Goal: Information Seeking & Learning: Learn about a topic

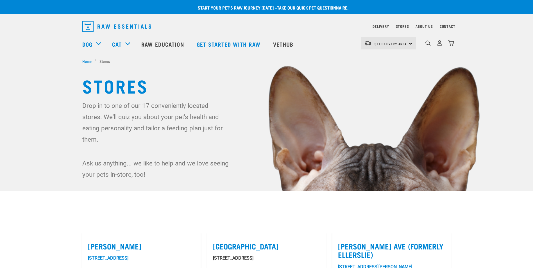
click at [425, 45] on div "0" at bounding box center [435, 44] width 39 height 22
click at [427, 45] on img "dropdown navigation" at bounding box center [428, 42] width 5 height 5
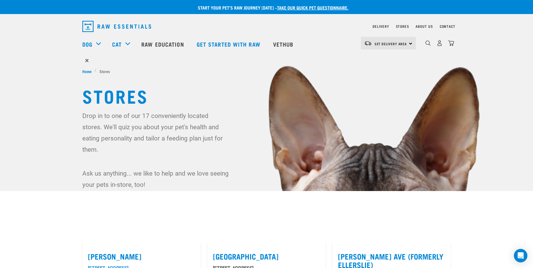
click at [177, 58] on form "×" at bounding box center [266, 60] width 369 height 10
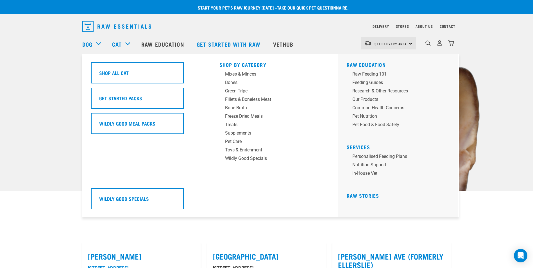
drag, startPoint x: 134, startPoint y: 54, endPoint x: 130, endPoint y: 55, distance: 3.4
click at [132, 54] on div "Shop All Cat Get Started Packs Wildly Good Meal Packs Wildly Good Specials" at bounding box center [147, 135] width 119 height 163
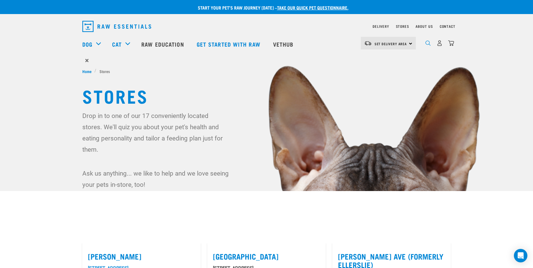
click at [428, 45] on img "dropdown navigation" at bounding box center [428, 42] width 5 height 5
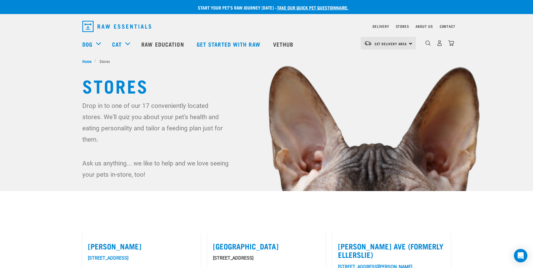
click at [62, 46] on nav "Set Delivery Area North Island South Island Dog Shop All Dog Cat" at bounding box center [266, 44] width 533 height 22
click at [429, 45] on img "dropdown navigation" at bounding box center [428, 42] width 5 height 5
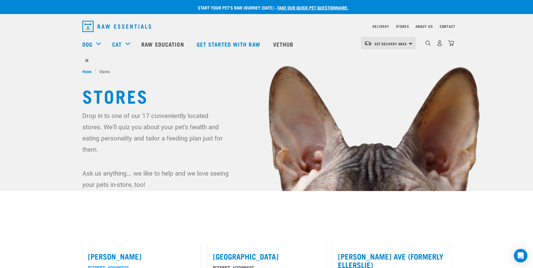
click at [177, 64] on form "×" at bounding box center [266, 60] width 369 height 10
drag, startPoint x: 169, startPoint y: 59, endPoint x: 132, endPoint y: 60, distance: 36.8
click at [168, 59] on form "×" at bounding box center [266, 60] width 369 height 10
drag, startPoint x: 123, startPoint y: 60, endPoint x: 117, endPoint y: 60, distance: 5.6
click at [121, 60] on form "×" at bounding box center [266, 60] width 369 height 10
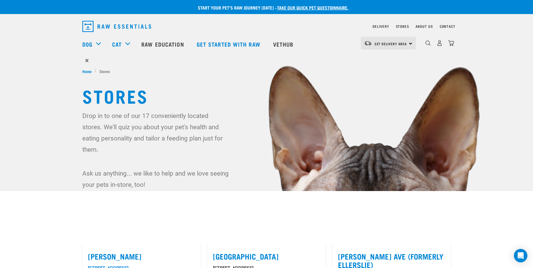
click at [108, 60] on form "×" at bounding box center [266, 60] width 369 height 10
click at [103, 60] on form "×" at bounding box center [266, 60] width 369 height 10
click at [48, 51] on nav "Set Delivery Area North Island South Island Dog Shop All Dog Cat" at bounding box center [266, 44] width 533 height 22
click at [119, 29] on img "dropdown navigation" at bounding box center [116, 26] width 69 height 11
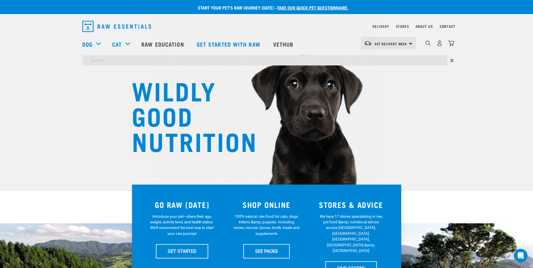
click at [263, 62] on input "search" at bounding box center [264, 60] width 365 height 10
type input "environment"
click at [163, 60] on input "environment" at bounding box center [264, 60] width 365 height 10
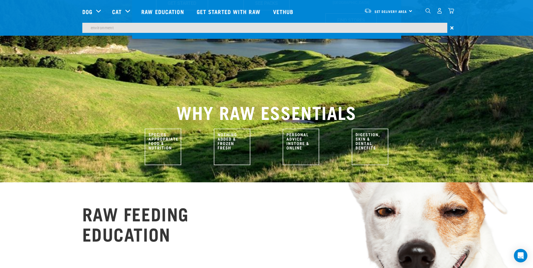
scroll to position [290, 0]
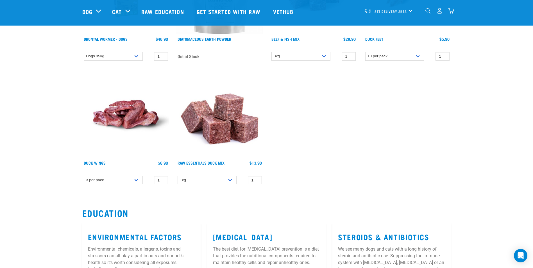
scroll to position [506, 0]
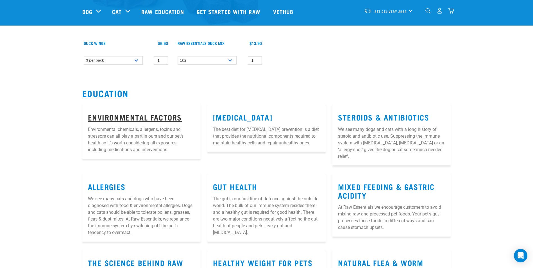
click at [121, 115] on link "Environmental Factors" at bounding box center [135, 117] width 94 height 4
